Goal: Navigation & Orientation: Find specific page/section

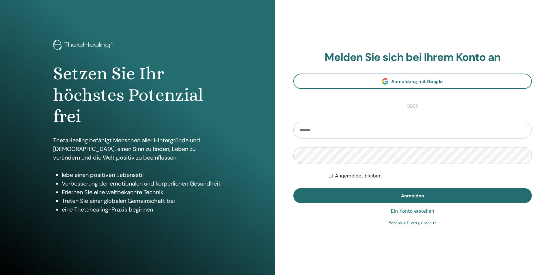
click at [345, 126] on input "email" at bounding box center [412, 130] width 239 height 17
type input "**********"
click at [293, 188] on button "Anmelden" at bounding box center [412, 195] width 239 height 15
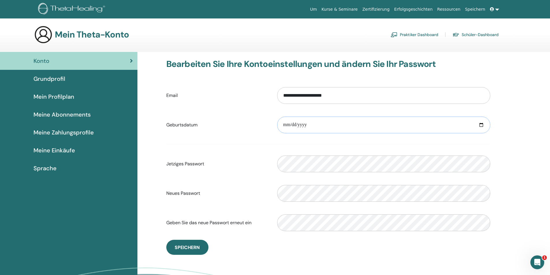
click at [316, 129] on input "date" at bounding box center [383, 125] width 213 height 17
click at [317, 126] on input "date" at bounding box center [383, 125] width 213 height 17
click at [481, 124] on input "date" at bounding box center [383, 125] width 213 height 17
click at [308, 128] on input "date" at bounding box center [383, 125] width 213 height 17
type input "**********"
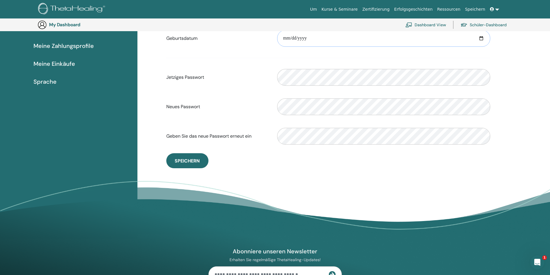
scroll to position [42, 0]
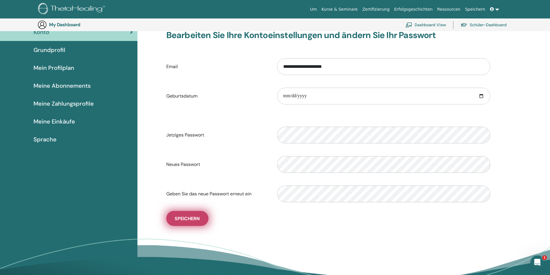
click at [198, 217] on span "Speichern" at bounding box center [187, 219] width 25 height 6
click at [184, 220] on span "Speichern" at bounding box center [187, 219] width 25 height 6
click at [47, 51] on span "Grundprofil" at bounding box center [50, 50] width 32 height 9
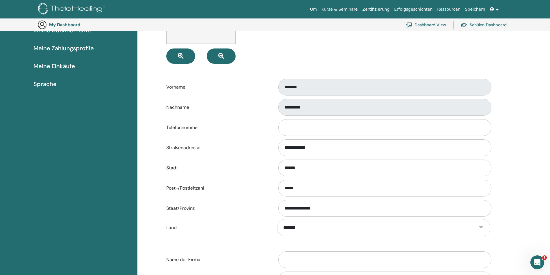
scroll to position [99, 0]
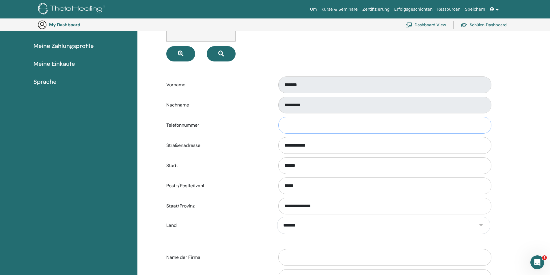
click at [305, 132] on input "Telefonnummer" at bounding box center [384, 125] width 213 height 17
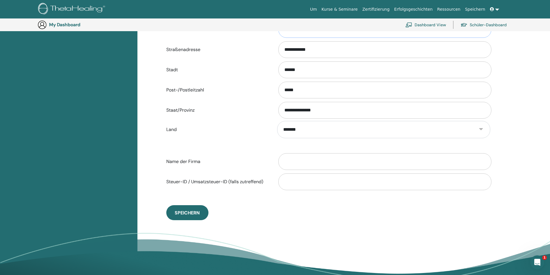
scroll to position [302, 0]
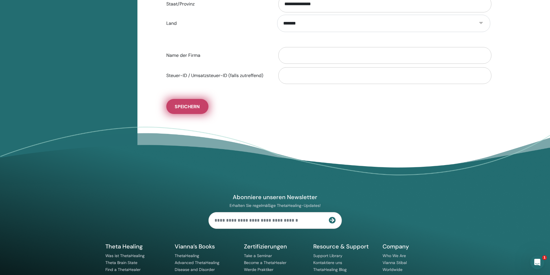
type input "**********"
click at [195, 112] on button "Speichern" at bounding box center [187, 106] width 42 height 15
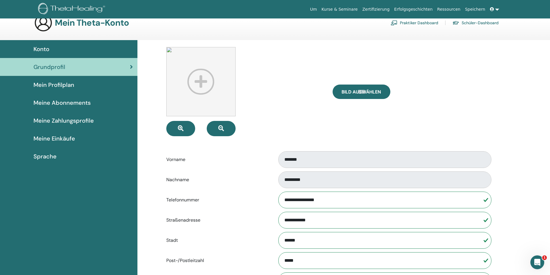
scroll to position [0, 0]
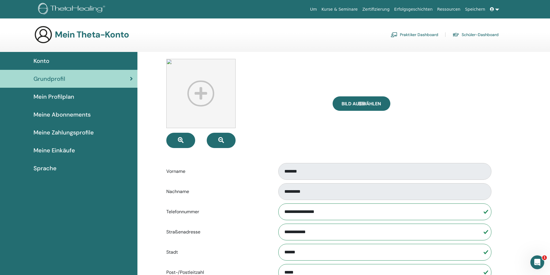
click at [67, 100] on span "Mein Profilplan" at bounding box center [54, 96] width 41 height 9
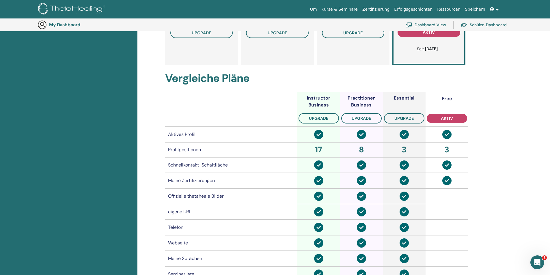
scroll to position [42, 0]
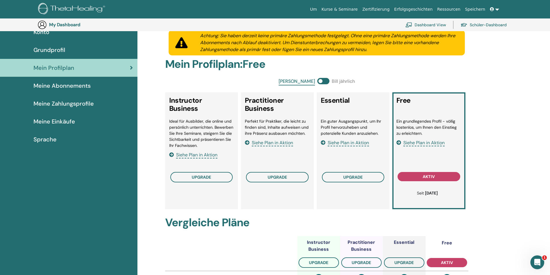
click at [72, 88] on span "Meine Abonnements" at bounding box center [62, 85] width 57 height 9
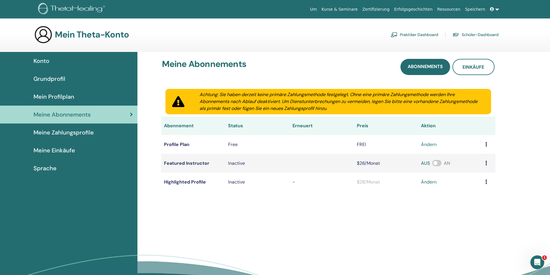
click at [47, 134] on span "Meine Zahlungsprofile" at bounding box center [64, 132] width 60 height 9
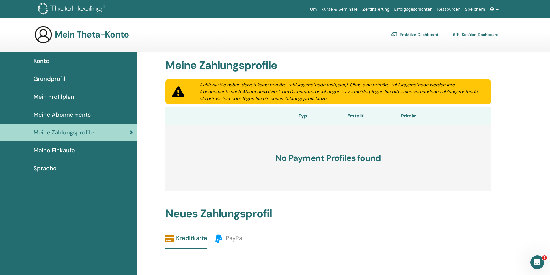
click at [53, 152] on span "Meine Einkäufe" at bounding box center [55, 150] width 42 height 9
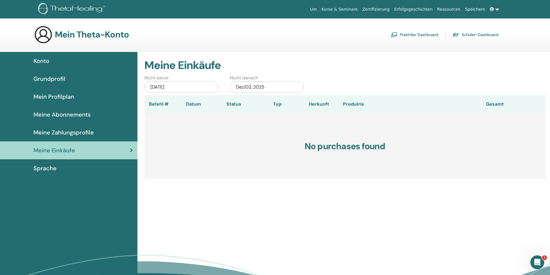
click at [59, 169] on div "Sprache" at bounding box center [69, 168] width 128 height 9
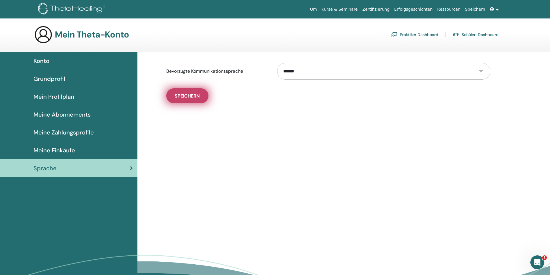
click at [186, 101] on button "Speichern" at bounding box center [187, 95] width 42 height 15
click at [471, 36] on link "Schüler-Dashboard" at bounding box center [476, 34] width 46 height 9
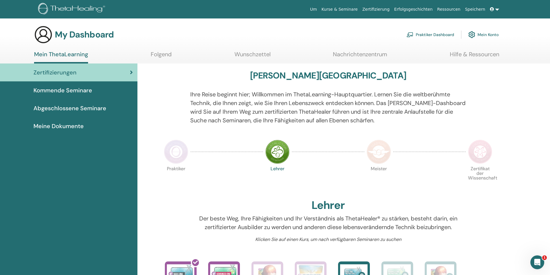
click at [153, 55] on link "Folgend" at bounding box center [161, 56] width 21 height 11
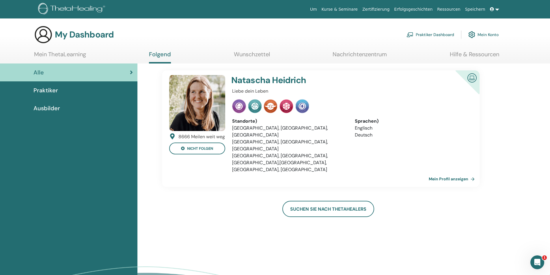
click at [256, 56] on link "Wunschzettel" at bounding box center [252, 56] width 36 height 11
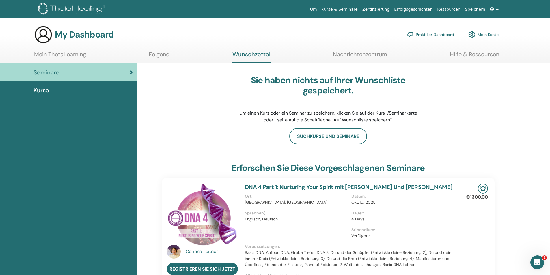
click at [351, 52] on link "Nachrichtenzentrum" at bounding box center [360, 56] width 54 height 11
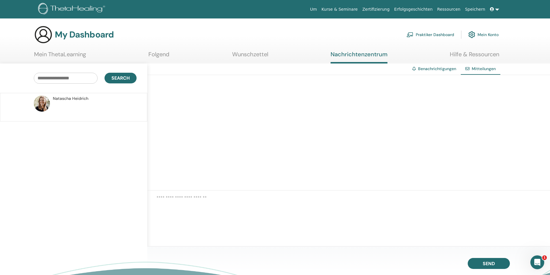
click at [473, 54] on link "Hilfe & Ressourcen" at bounding box center [474, 56] width 49 height 11
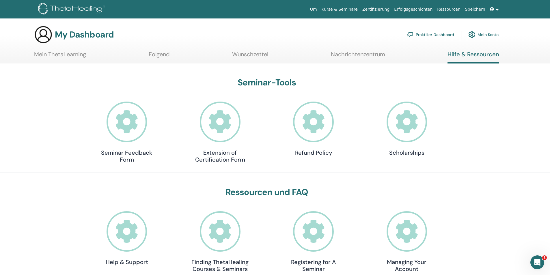
click at [129, 127] on icon at bounding box center [127, 122] width 41 height 41
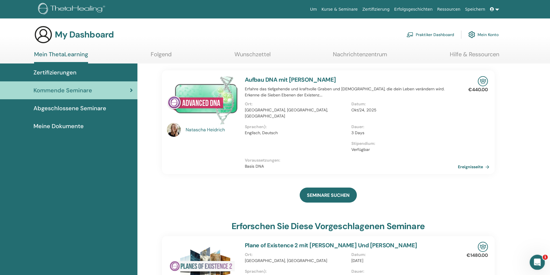
click at [538, 263] on icon "Intercom-Nachrichtendienst öffnen" at bounding box center [537, 262] width 10 height 10
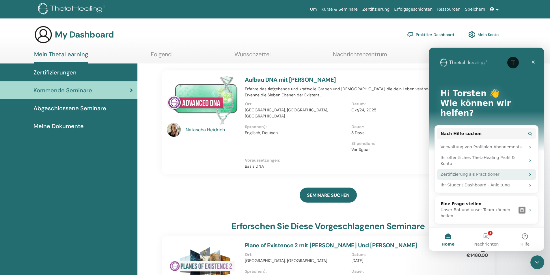
click at [496, 172] on div "Zertifizierung als Practitioner" at bounding box center [483, 175] width 85 height 6
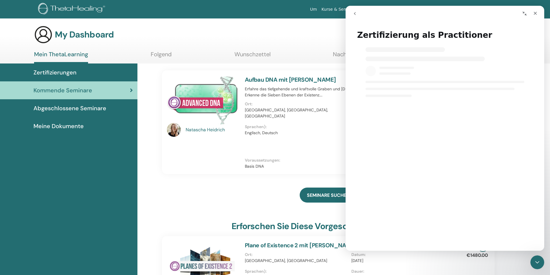
select select "**"
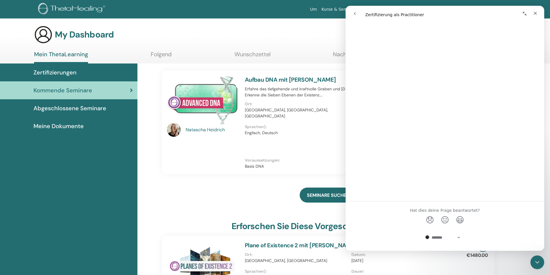
scroll to position [243, 0]
click at [535, 14] on icon "Schließen" at bounding box center [535, 13] width 5 height 5
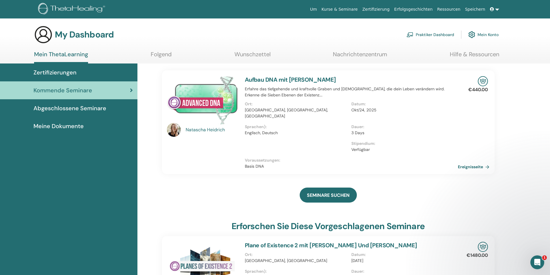
scroll to position [0, 0]
select select "**"
click at [492, 35] on link "Mein Konto" at bounding box center [483, 34] width 30 height 13
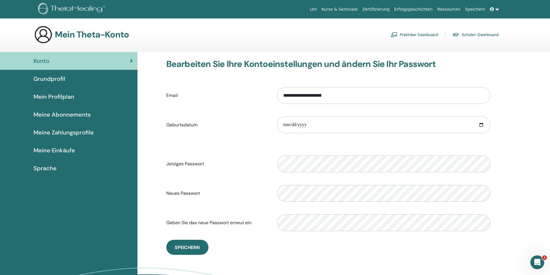
click at [414, 33] on link "Praktiker Dashboard" at bounding box center [415, 34] width 48 height 9
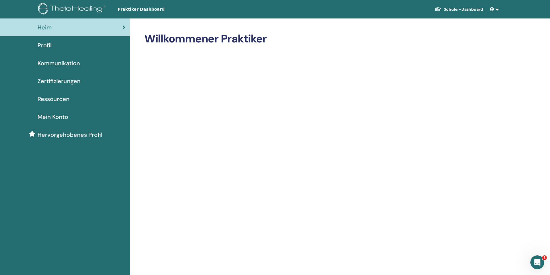
click at [44, 46] on span "Profil" at bounding box center [45, 45] width 14 height 9
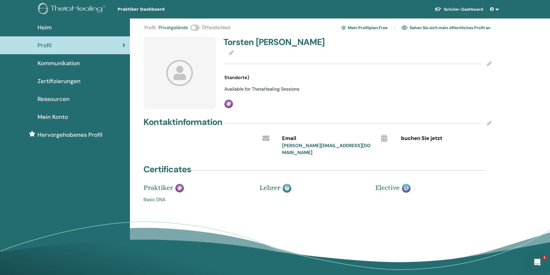
click at [235, 59] on div at bounding box center [357, 64] width 267 height 14
click at [64, 64] on span "Kommunikation" at bounding box center [59, 63] width 42 height 9
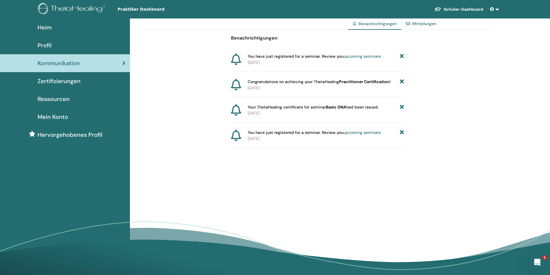
click at [70, 80] on span "Zertifizierungen" at bounding box center [59, 81] width 43 height 9
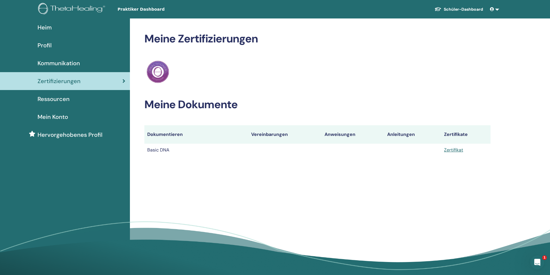
click at [62, 98] on span "Ressourcen" at bounding box center [54, 99] width 32 height 9
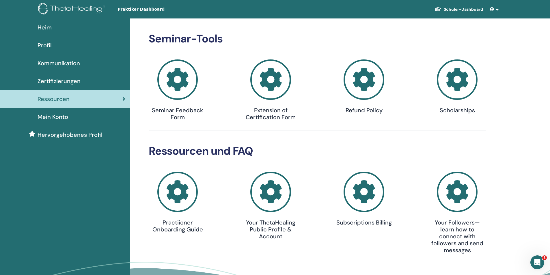
click at [66, 119] on span "Mein Konto" at bounding box center [53, 117] width 31 height 9
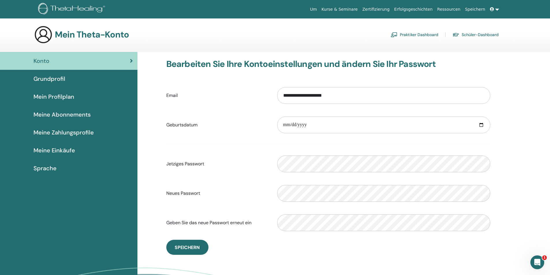
click at [356, 8] on link "Kurse & Seminare" at bounding box center [339, 9] width 41 height 11
